Goal: Transaction & Acquisition: Purchase product/service

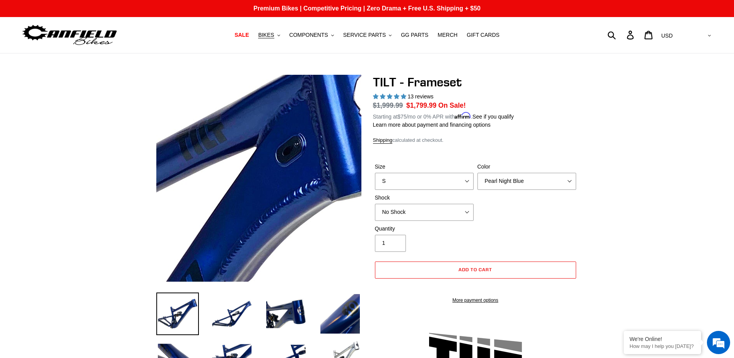
select select "highest-rating"
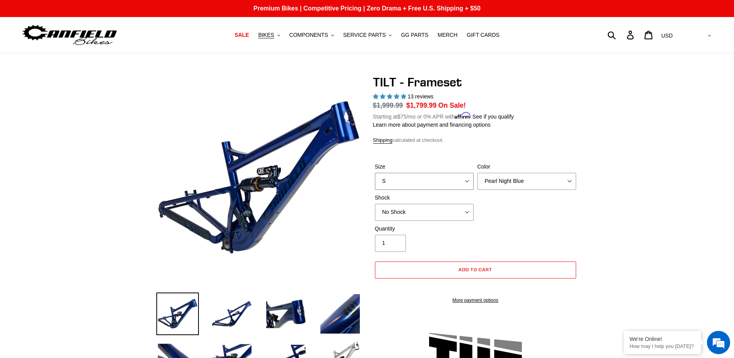
drag, startPoint x: 450, startPoint y: 178, endPoint x: 454, endPoint y: 176, distance: 5.4
click at [449, 177] on select "S M L XL" at bounding box center [424, 181] width 99 height 17
select select "L"
click at [375, 173] on select "S M L XL" at bounding box center [424, 181] width 99 height 17
click at [526, 180] on select "Pearl Night Blue Stealth Silver" at bounding box center [526, 181] width 99 height 17
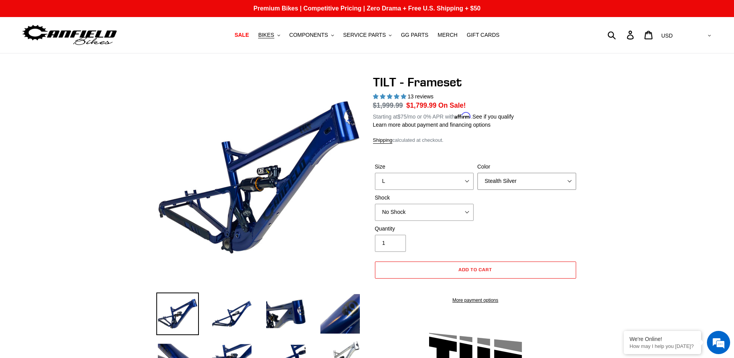
click at [477, 173] on select "Pearl Night Blue Stealth Silver" at bounding box center [526, 181] width 99 height 17
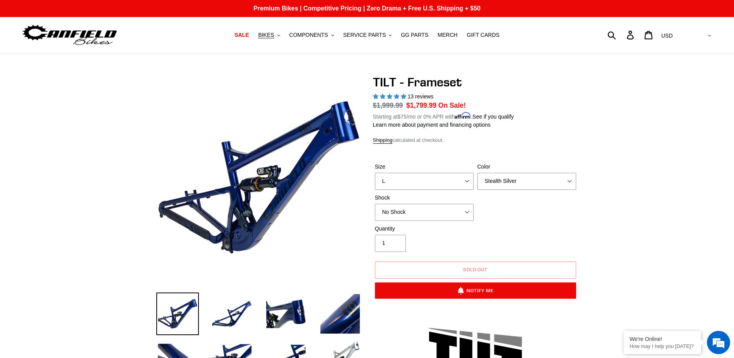
click at [549, 185] on select "Pearl Night Blue Stealth Silver" at bounding box center [526, 181] width 99 height 17
select select "Pearl Night Blue"
click at [477, 173] on select "Pearl Night Blue Stealth Silver" at bounding box center [526, 181] width 99 height 17
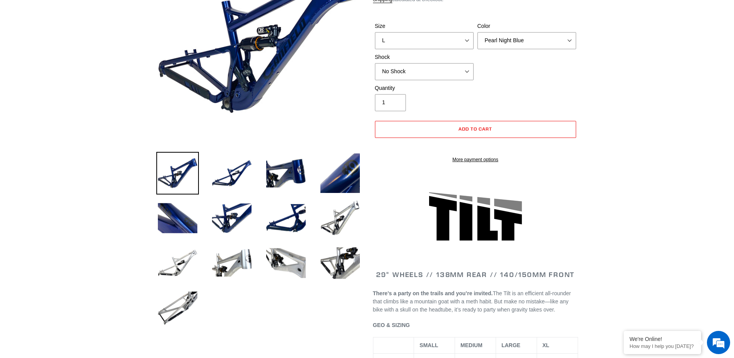
scroll to position [155, 0]
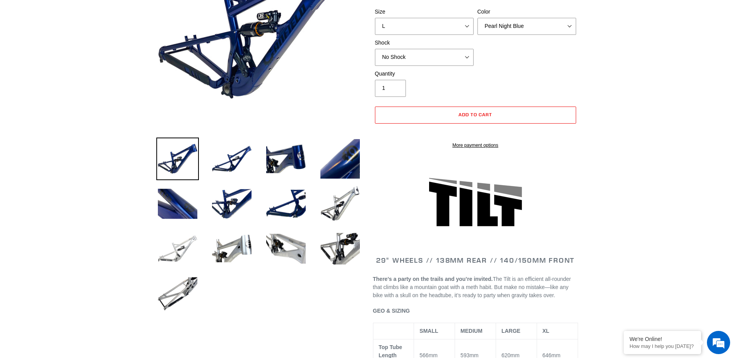
click at [191, 248] on img at bounding box center [177, 248] width 43 height 43
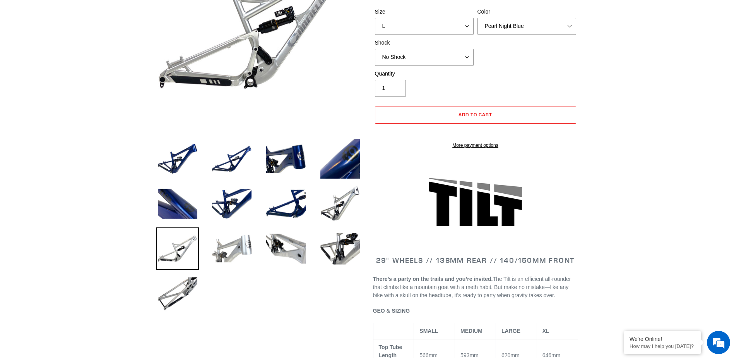
click at [231, 247] on img at bounding box center [231, 248] width 43 height 43
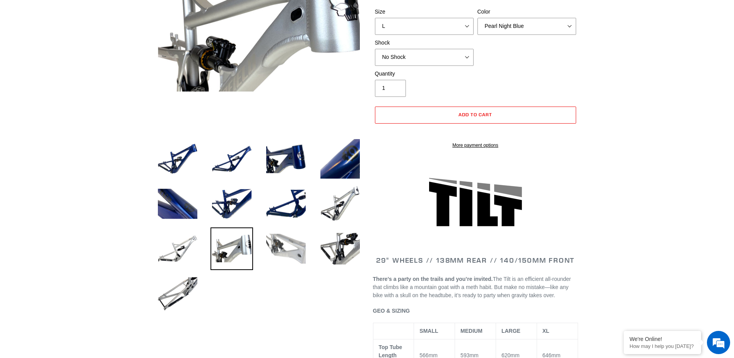
click at [302, 250] on img at bounding box center [286, 248] width 43 height 43
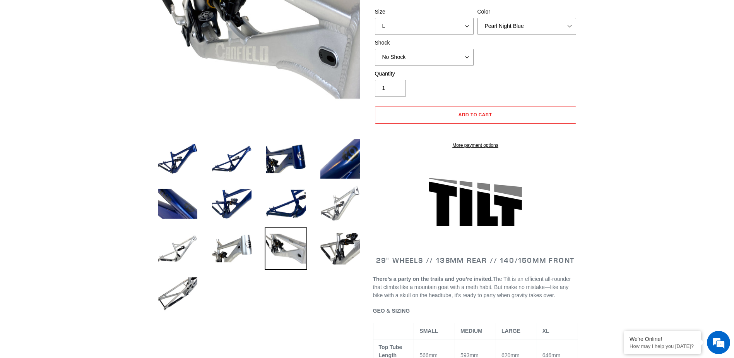
click at [347, 208] on img at bounding box center [340, 203] width 43 height 43
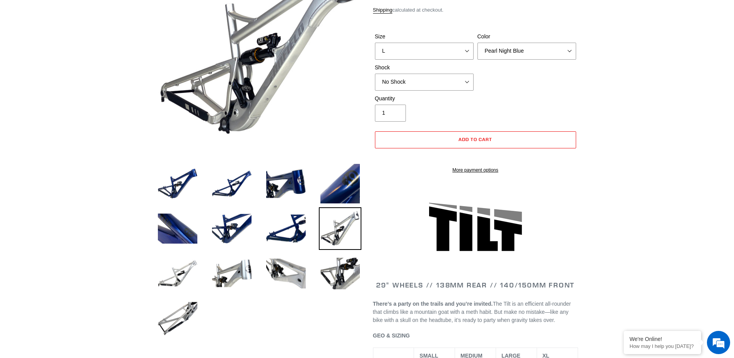
scroll to position [39, 0]
